Goal: Task Accomplishment & Management: Use online tool/utility

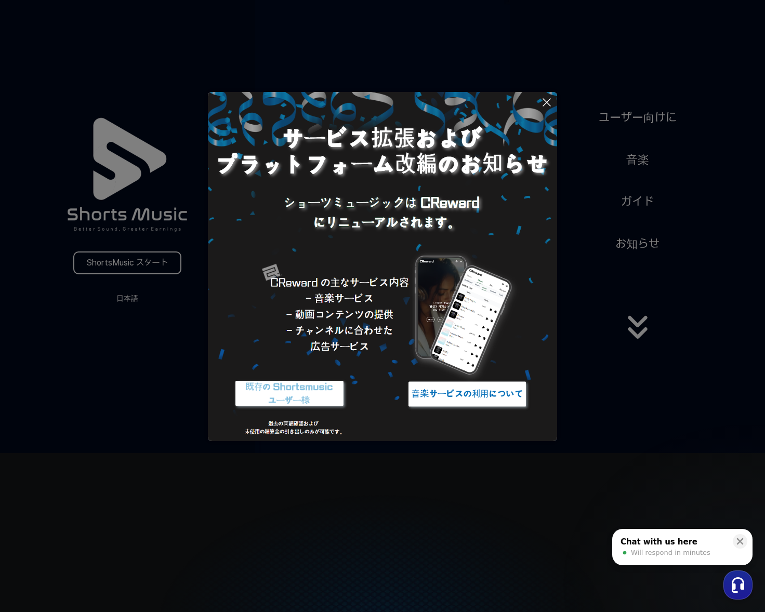
click at [494, 403] on img at bounding box center [467, 394] width 130 height 39
click at [139, 297] on button at bounding box center [382, 306] width 765 height 612
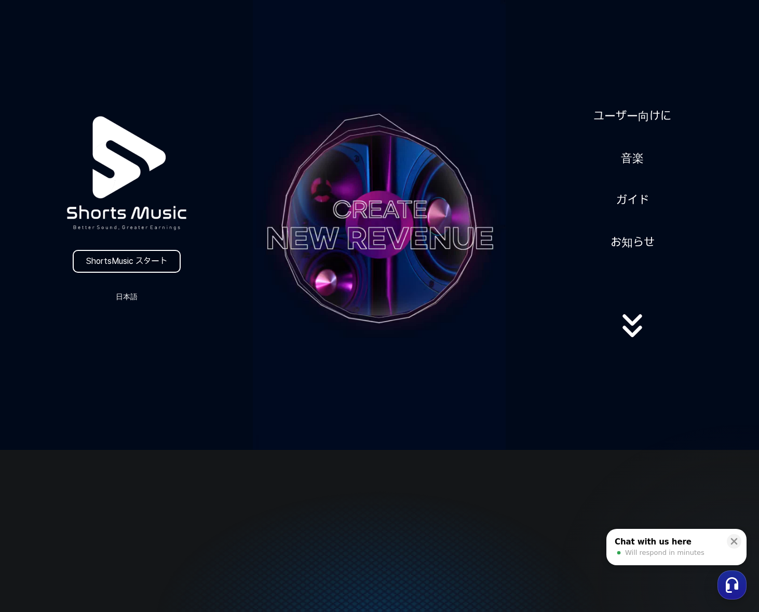
click at [142, 258] on link "ShortsMusic スタート" at bounding box center [127, 261] width 108 height 23
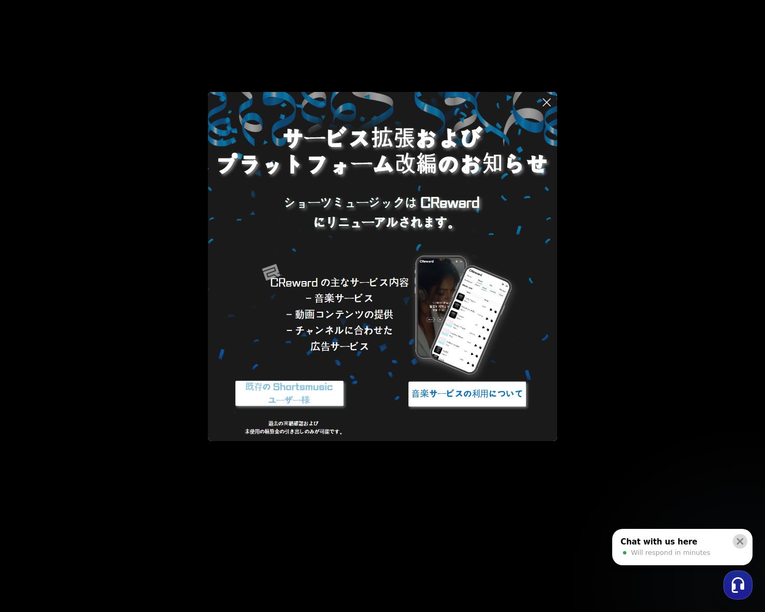
click at [738, 542] on icon at bounding box center [740, 541] width 7 height 7
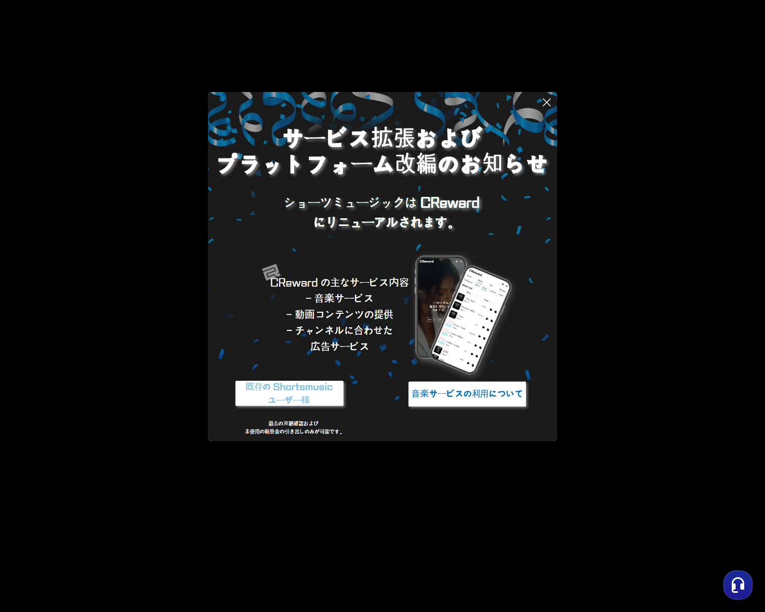
click at [322, 407] on img at bounding box center [289, 394] width 130 height 39
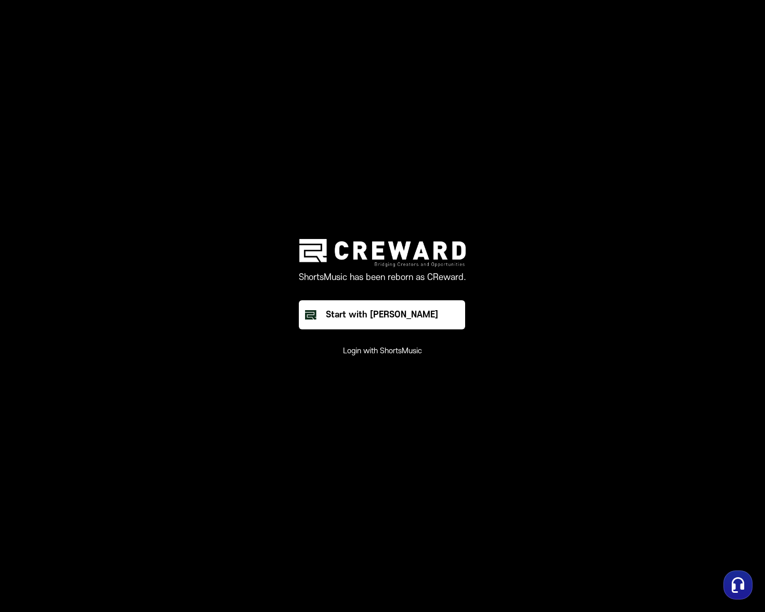
drag, startPoint x: 330, startPoint y: 397, endPoint x: 335, endPoint y: 393, distance: 5.9
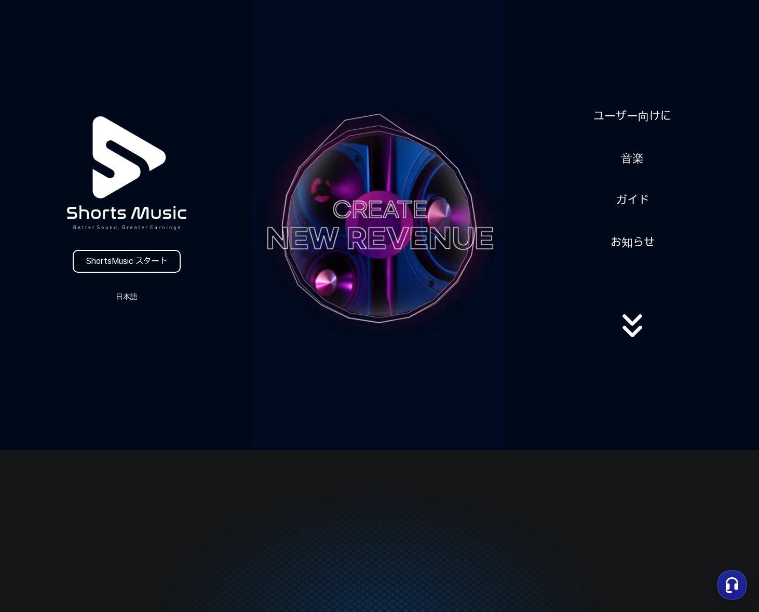
click at [146, 266] on link "ShortsMusic スタート" at bounding box center [127, 261] width 108 height 23
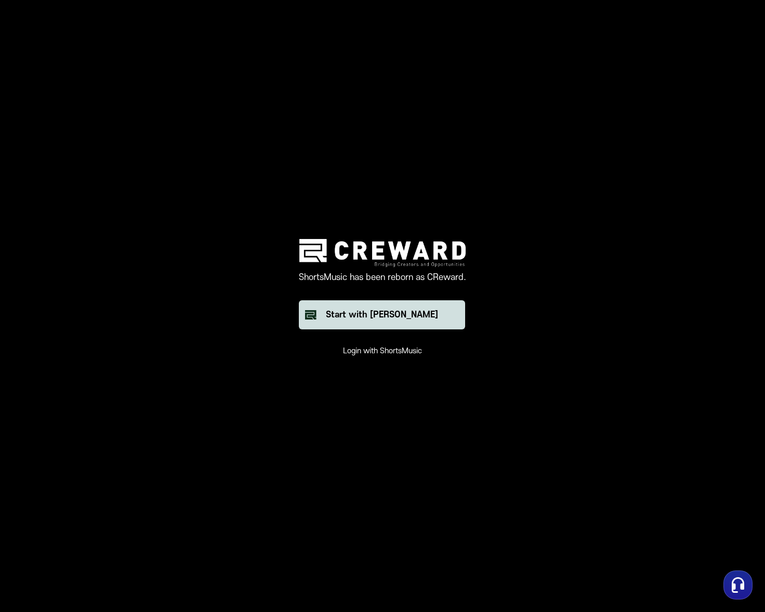
click at [358, 326] on button "Start with [PERSON_NAME]" at bounding box center [382, 314] width 166 height 29
